Goal: Obtain resource: Download file/media

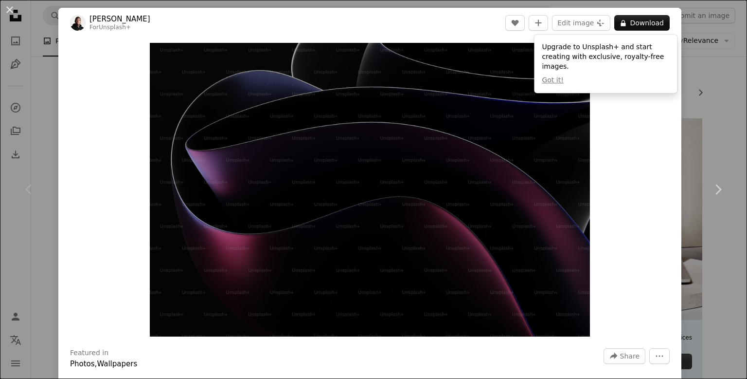
scroll to position [125, 0]
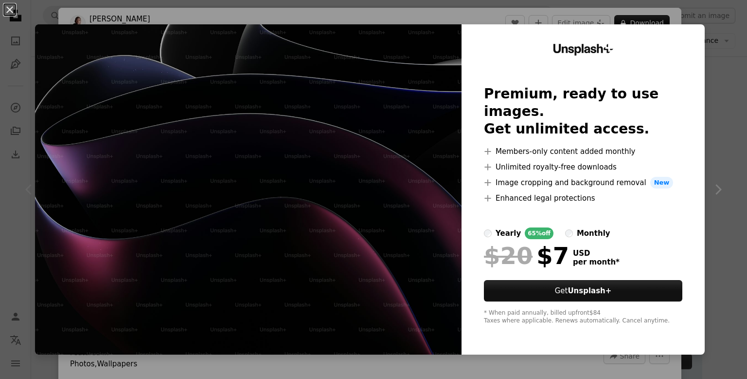
click at [639, 105] on h2 "Premium, ready to use images. Get unlimited access." at bounding box center [583, 111] width 199 height 53
click at [468, 18] on div "An X shape Unsplash+ Premium, ready to use images. Get unlimited access. A plus…" at bounding box center [373, 189] width 747 height 379
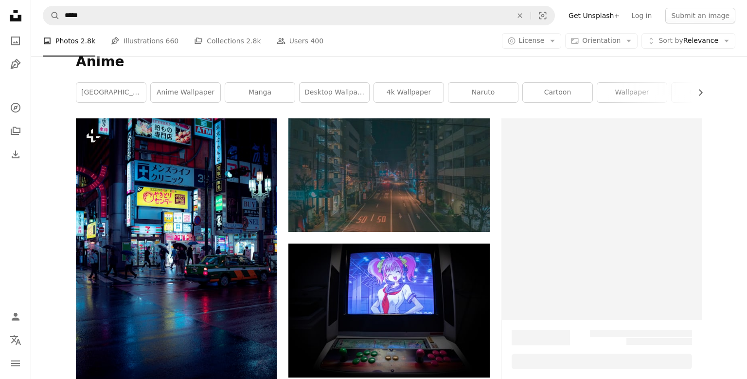
scroll to position [46, 0]
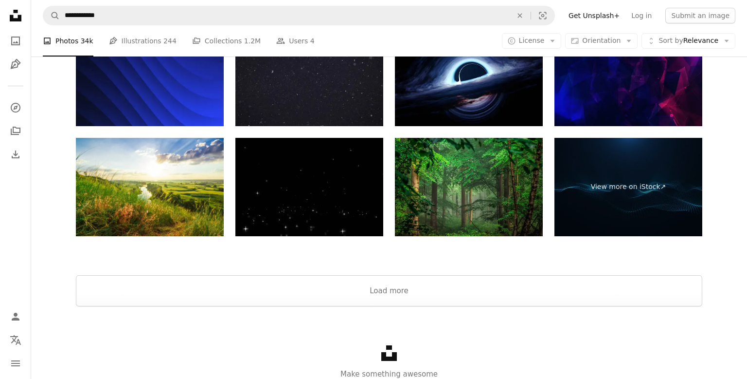
scroll to position [1421, 0]
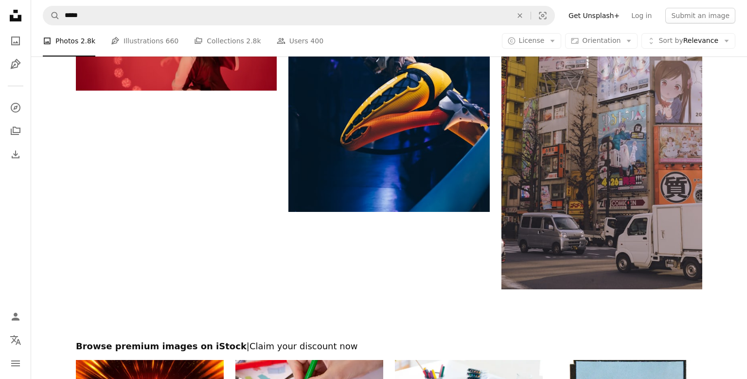
scroll to position [46, 0]
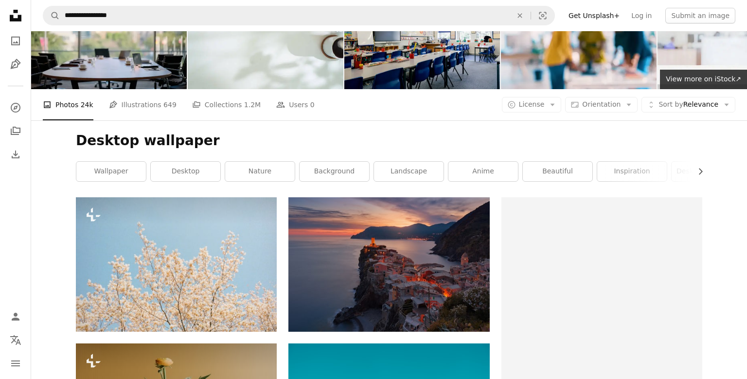
scroll to position [96, 0]
